Goal: Task Accomplishment & Management: Complete application form

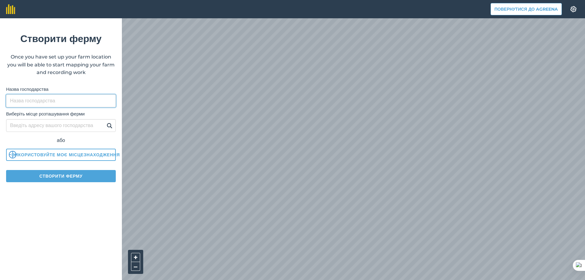
click at [56, 101] on input "Назва господарства" at bounding box center [61, 100] width 110 height 13
type input "G"
type input "ПП "ВЛАДАН""
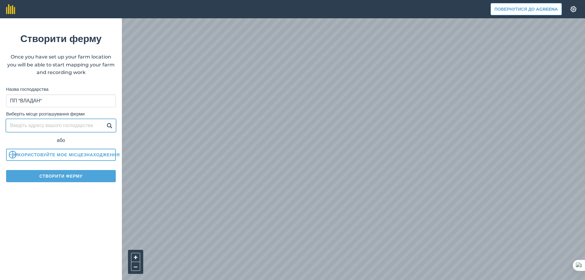
click at [73, 124] on input "Виберіть місце розташування ферми" at bounding box center [61, 125] width 110 height 13
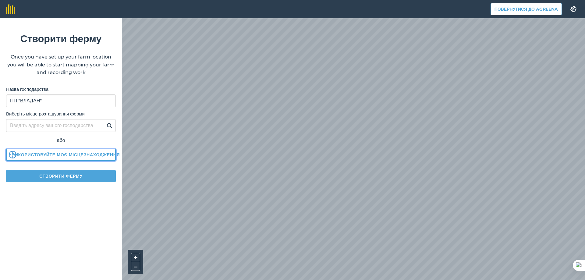
click at [64, 149] on button "Використовуйте моє місцезнаходження" at bounding box center [61, 155] width 110 height 12
click at [85, 176] on button "Створити ферму" at bounding box center [61, 176] width 110 height 12
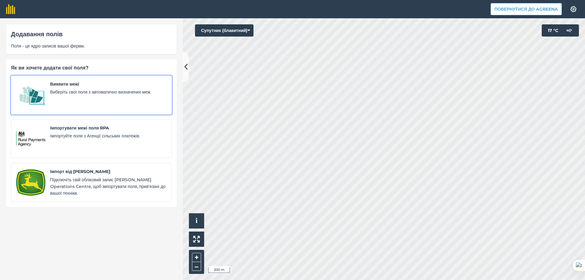
click at [81, 92] on span "Виберіть свої поля з автоматично визначених меж." at bounding box center [108, 92] width 116 height 7
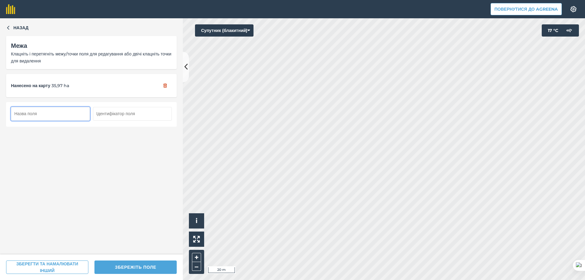
click at [49, 107] on input "text" at bounding box center [50, 113] width 79 height 13
type input "[PERSON_NAME]"
drag, startPoint x: 54, startPoint y: 115, endPoint x: -16, endPoint y: 112, distance: 70.7
click at [0, 112] on html "Повернутися до Agreena Налаштування Map printing is not available on our free p…" at bounding box center [292, 140] width 585 height 280
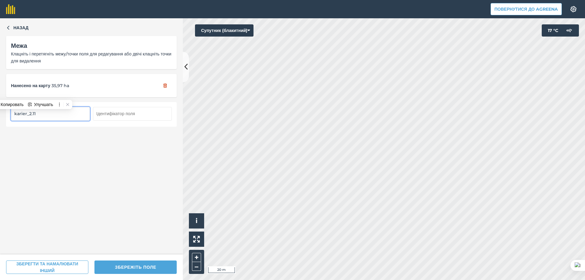
click at [59, 111] on input "karier_2.11" at bounding box center [50, 113] width 79 height 13
drag, startPoint x: 44, startPoint y: 114, endPoint x: 9, endPoint y: 112, distance: 35.1
click at [10, 112] on div "karier_2.11" at bounding box center [91, 114] width 171 height 24
type input "karier_2.11"
click at [120, 113] on input "text" at bounding box center [132, 113] width 79 height 13
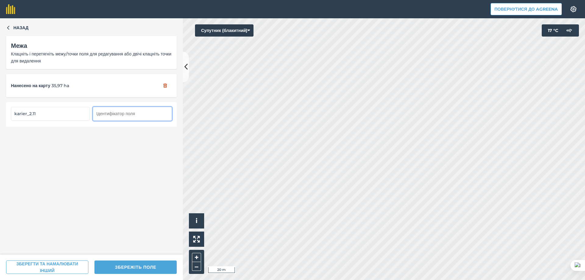
paste input "karier_2.11"
type input "karier_2.11"
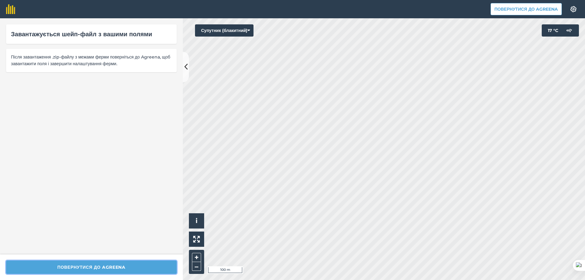
click at [98, 265] on button "Повернутися до Agreena" at bounding box center [91, 267] width 171 height 13
click at [111, 266] on button "Повернутися до Agreena" at bounding box center [91, 267] width 171 height 13
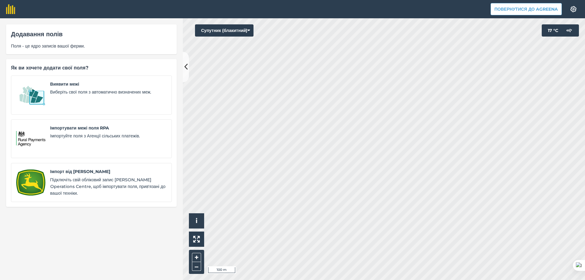
click at [85, 116] on div "Виявити межі Виберіть свої поля з автоматично визначених меж. Імпортувати межі …" at bounding box center [91, 139] width 161 height 126
click at [92, 105] on div "Виявити межі Виберіть свої поля з автоматично визначених меж." at bounding box center [108, 95] width 116 height 29
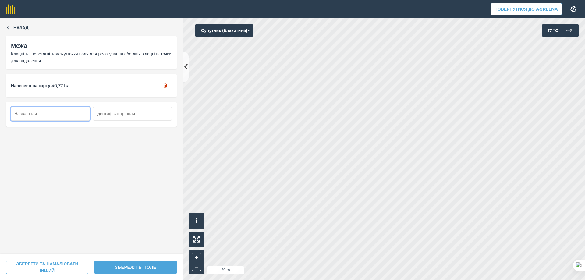
click at [60, 115] on input "text" at bounding box center [50, 113] width 79 height 13
type input "karier_2.11"
click at [127, 115] on input "text" at bounding box center [132, 113] width 79 height 13
paste input "karier_2.11"
type input "karier_2.11"
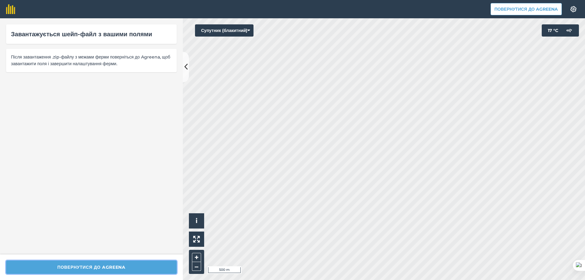
click at [128, 269] on button "Повернутися до Agreena" at bounding box center [91, 267] width 171 height 13
